Goal: Find specific page/section

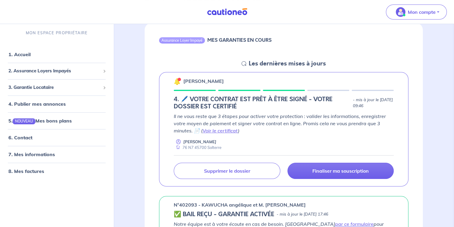
scroll to position [61, 0]
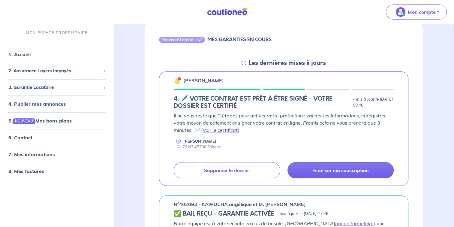
click at [218, 130] on link "Voir le certificat" at bounding box center [220, 130] width 35 height 6
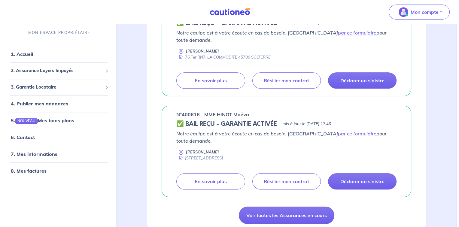
scroll to position [352, 0]
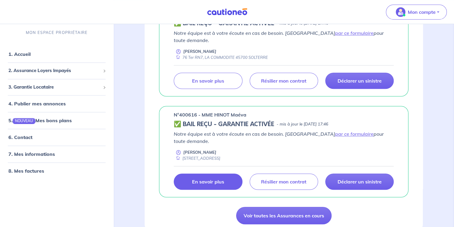
click at [206, 179] on p "En savoir plus" at bounding box center [208, 182] width 32 height 6
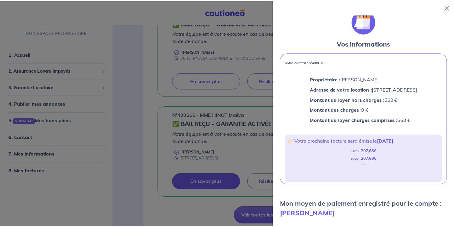
scroll to position [0, 0]
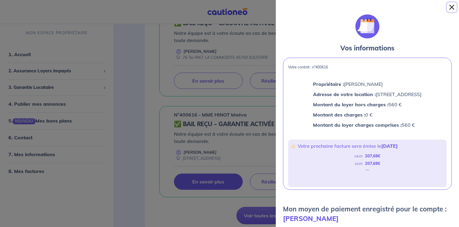
click at [451, 5] on button "Close" at bounding box center [452, 7] width 10 height 10
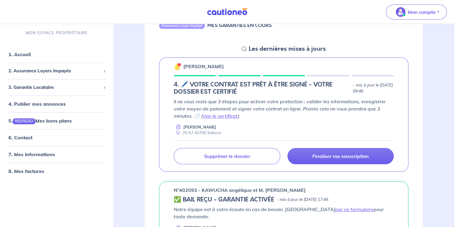
scroll to position [75, 0]
click at [225, 115] on link "Voir le certificat" at bounding box center [220, 116] width 35 height 6
